Goal: Find specific page/section: Find specific page/section

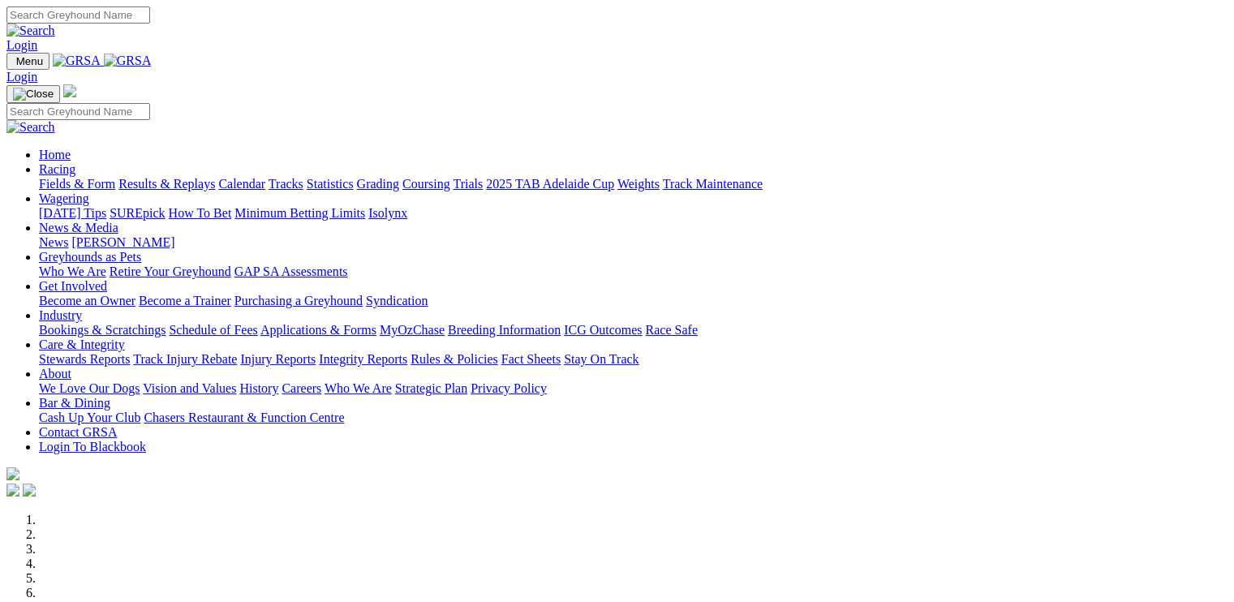
drag, startPoint x: 0, startPoint y: 0, endPoint x: 291, endPoint y: 62, distance: 297.8
click at [75, 162] on link "Racing" at bounding box center [57, 169] width 36 height 14
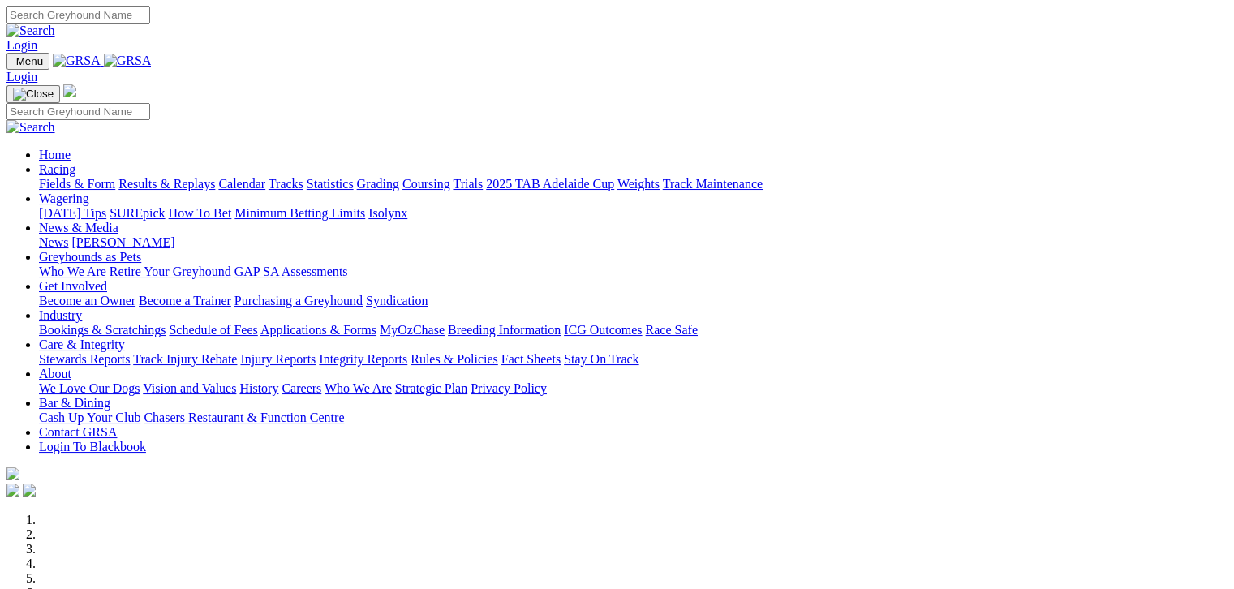
click at [483, 177] on link "Trials" at bounding box center [468, 184] width 30 height 14
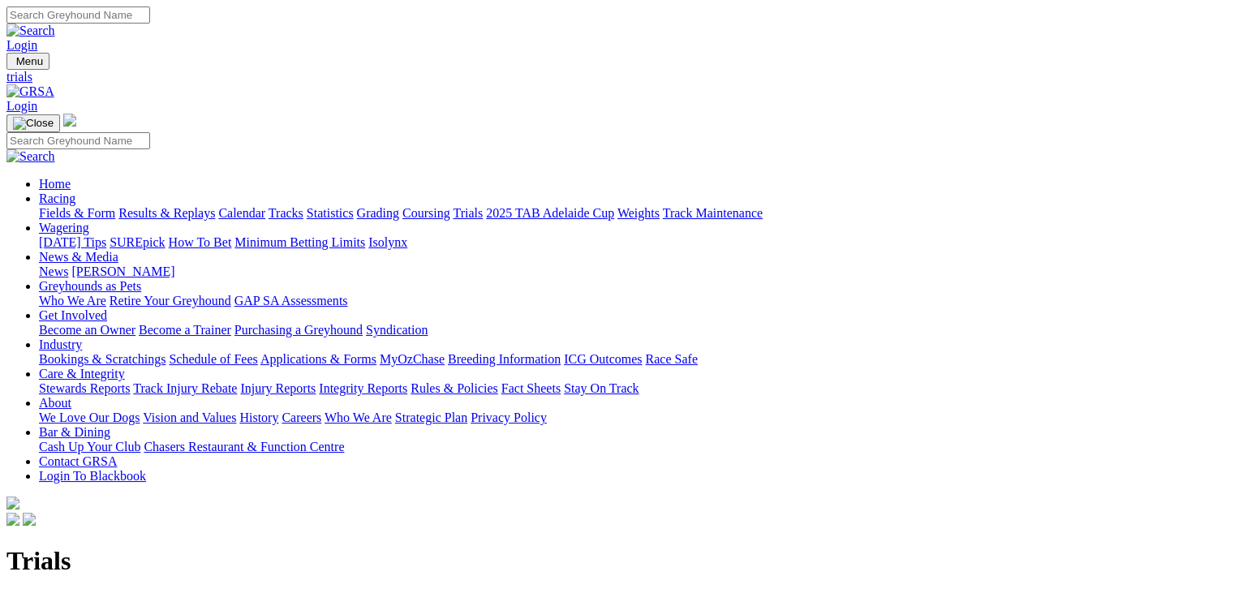
click at [150, 21] on input "Search" at bounding box center [78, 14] width 144 height 17
type input "trial booker"
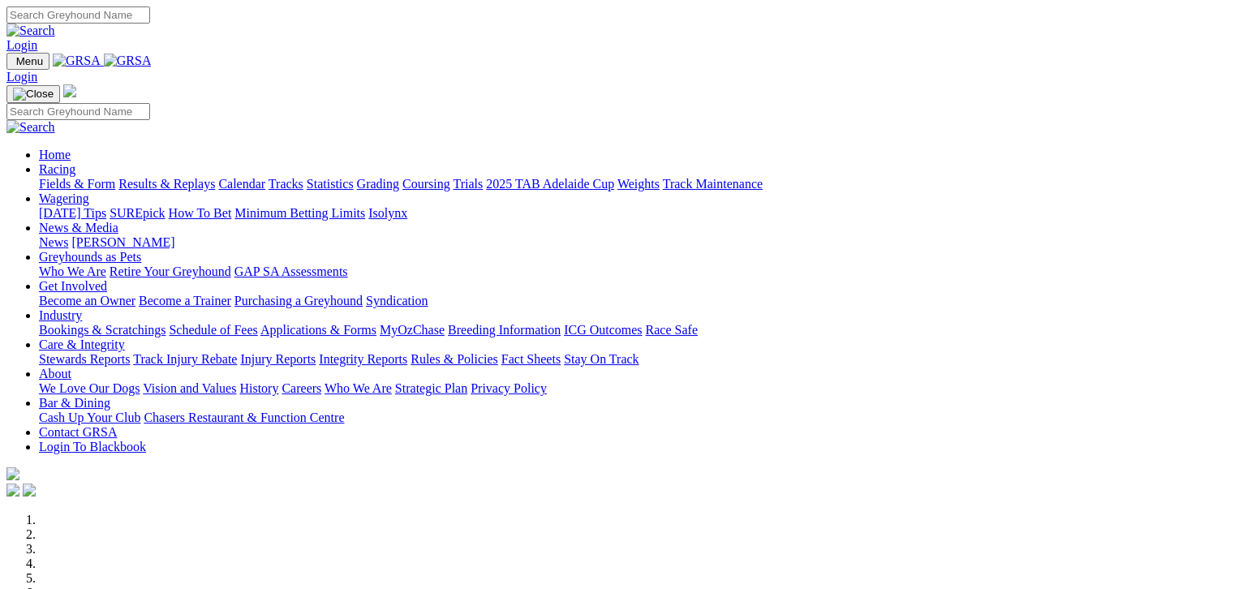
click at [42, 177] on link "Fields & Form" at bounding box center [77, 184] width 76 height 14
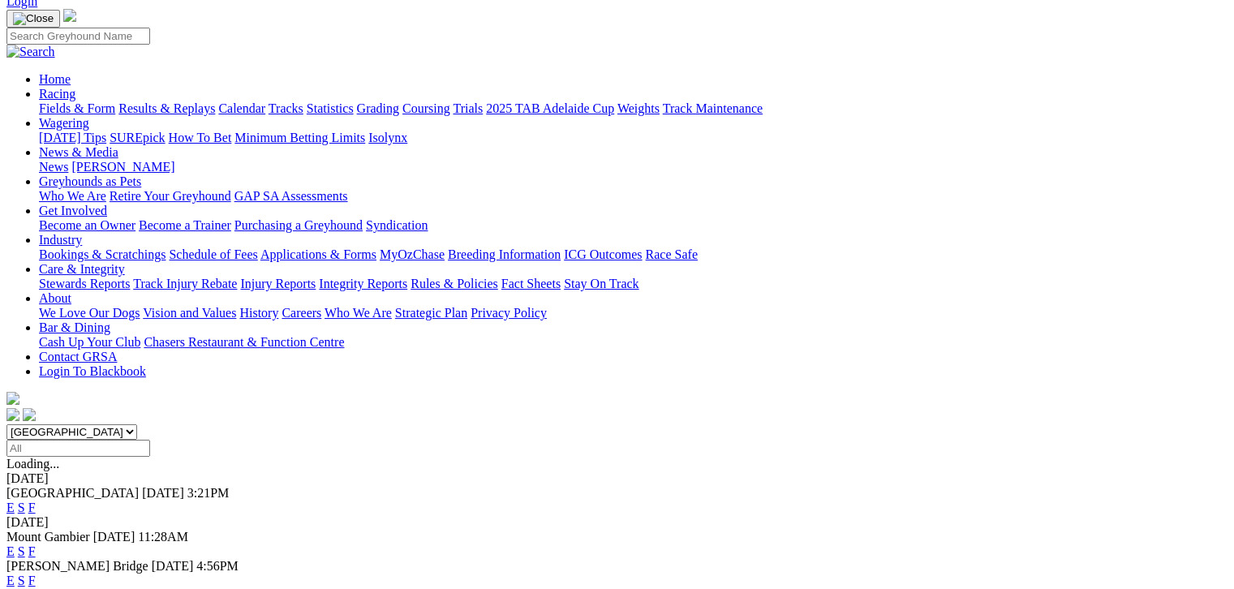
scroll to position [162, 0]
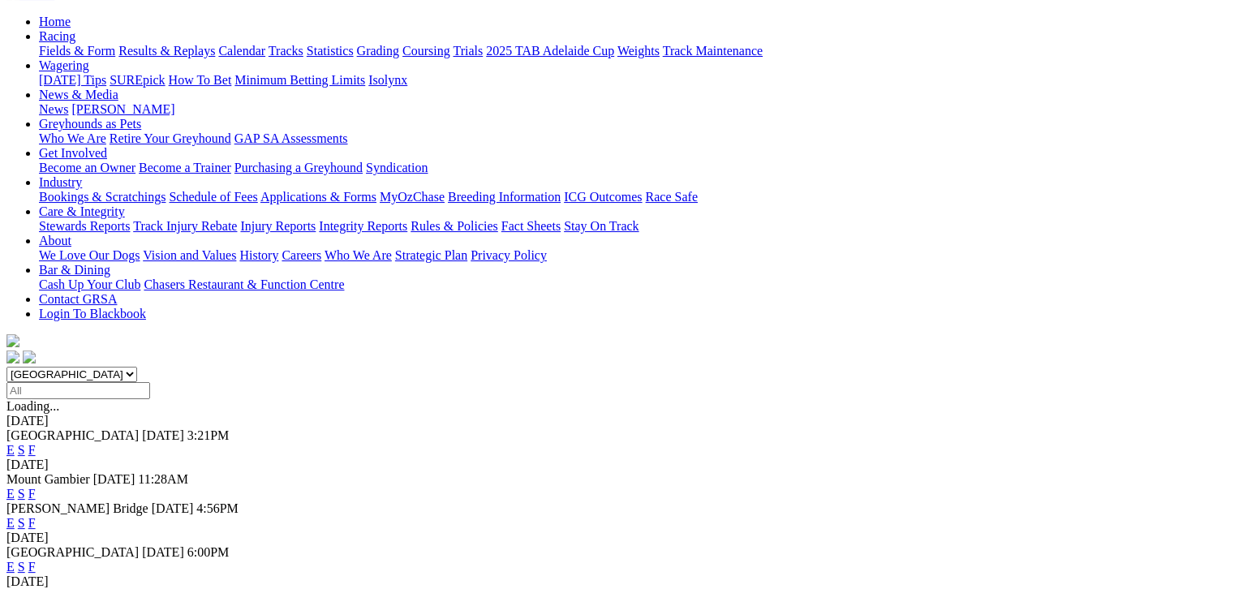
drag, startPoint x: 853, startPoint y: 154, endPoint x: 845, endPoint y: 152, distance: 8.3
click at [36, 443] on span "F" at bounding box center [31, 450] width 7 height 14
click at [36, 443] on link "F" at bounding box center [31, 450] width 7 height 14
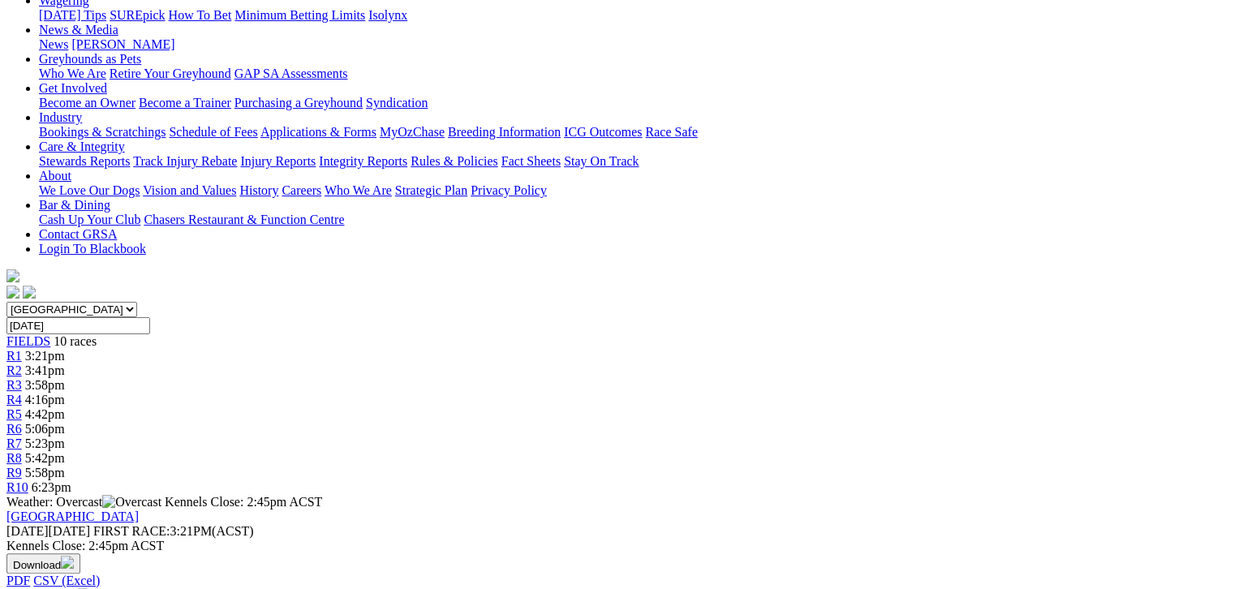
scroll to position [223, 0]
